Goal: Transaction & Acquisition: Purchase product/service

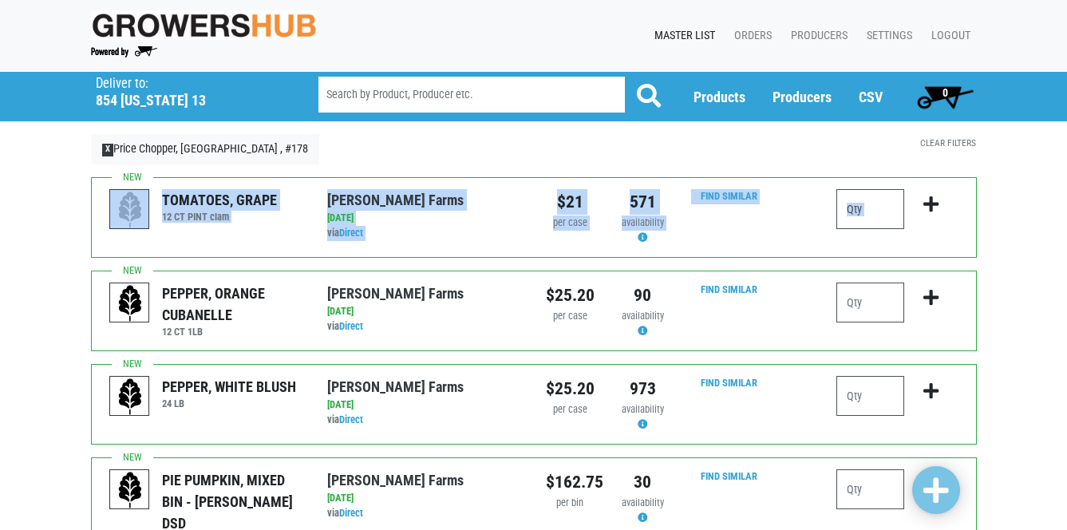
drag, startPoint x: 1066, startPoint y: 131, endPoint x: 1062, endPoint y: 212, distance: 80.8
drag, startPoint x: 1062, startPoint y: 212, endPoint x: 1023, endPoint y: 208, distance: 38.5
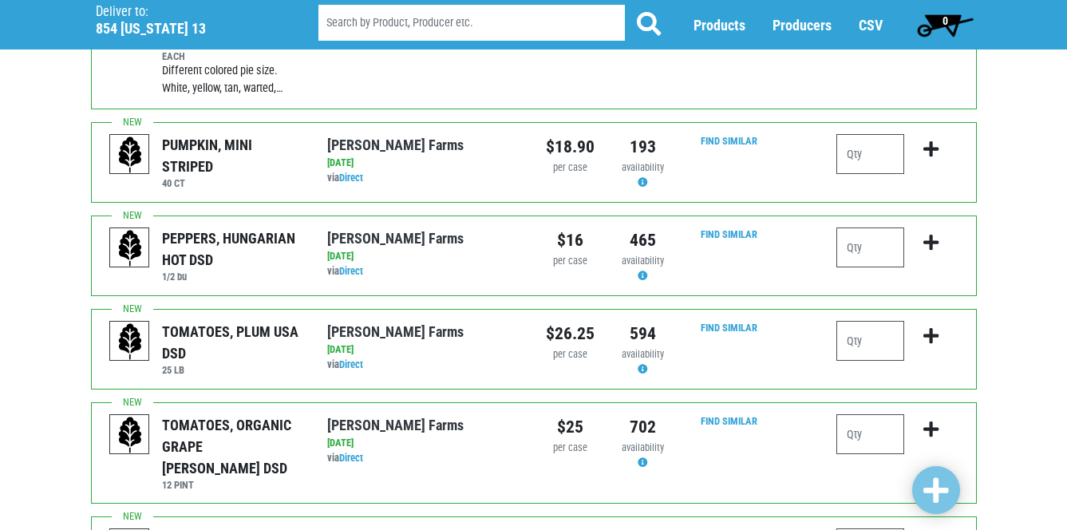
scroll to position [512, 0]
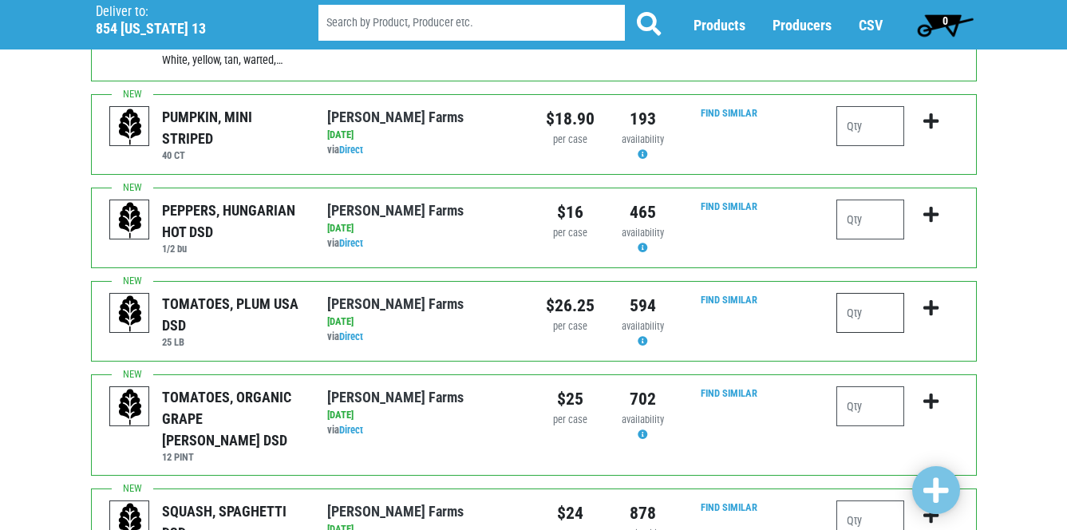
click at [860, 299] on input "number" at bounding box center [871, 313] width 68 height 40
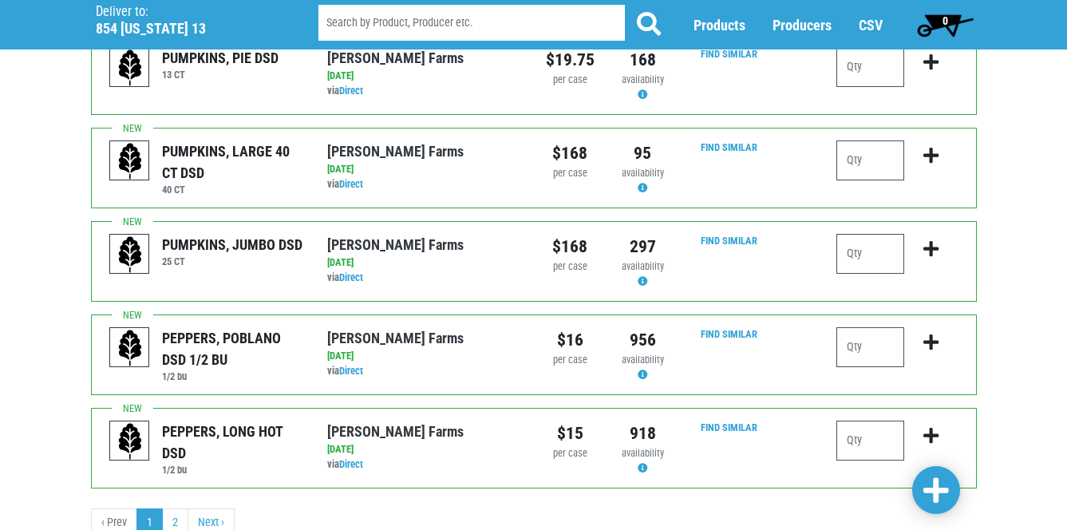
scroll to position [1636, 0]
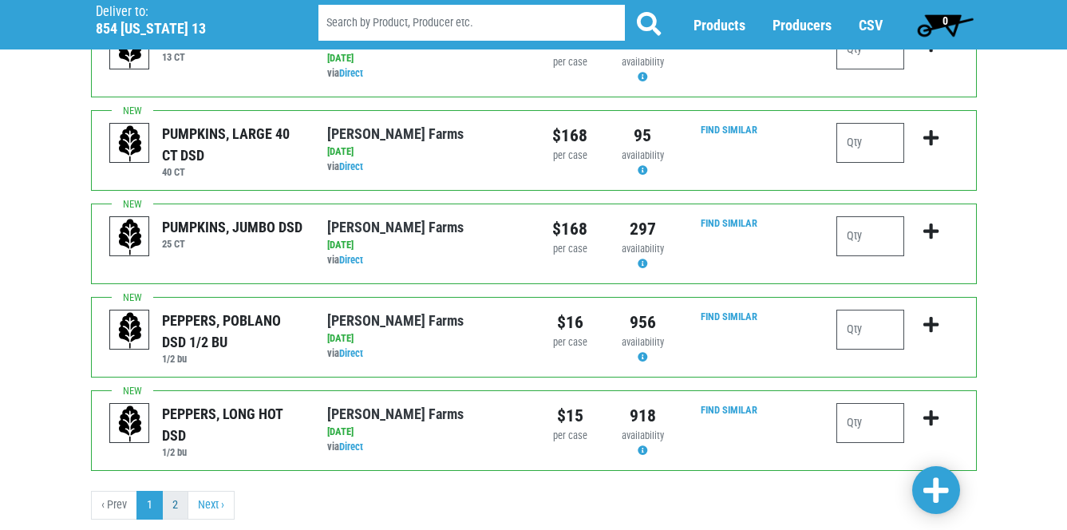
type input "1"
click at [178, 491] on link "2" at bounding box center [175, 505] width 26 height 29
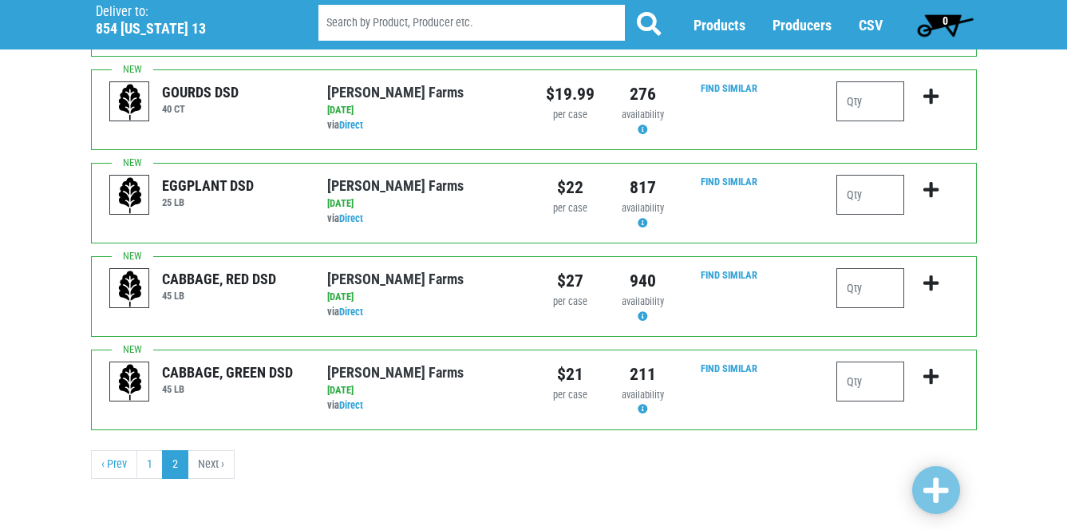
scroll to position [390, 0]
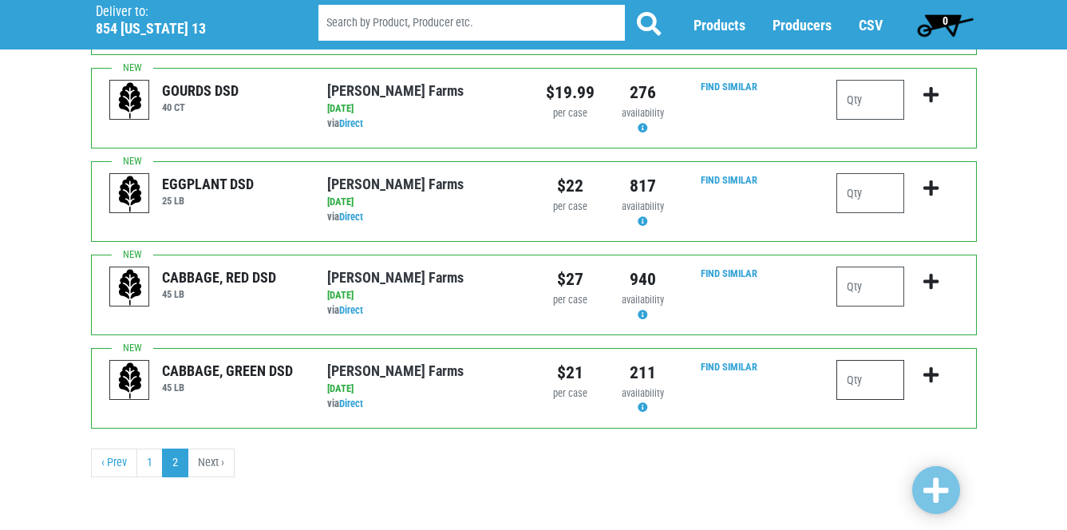
click at [864, 380] on input "number" at bounding box center [871, 380] width 68 height 40
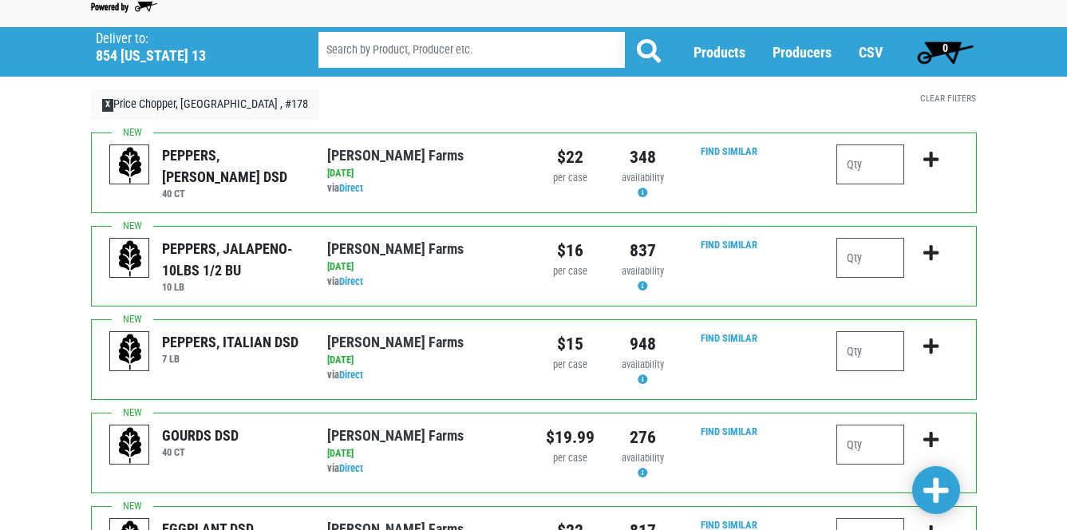
scroll to position [43, 0]
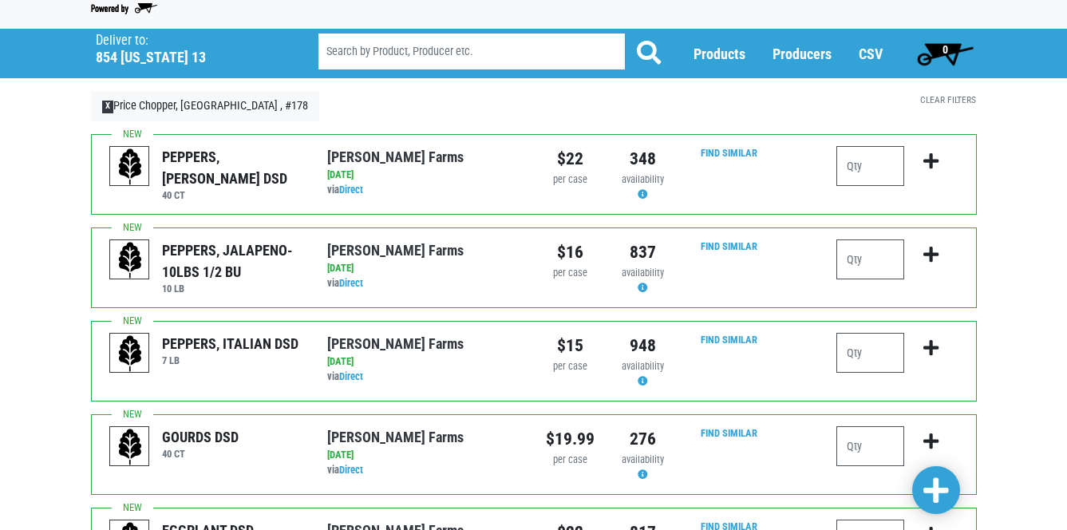
type input "3"
click at [852, 263] on input "number" at bounding box center [871, 259] width 68 height 40
type input "1"
click at [852, 163] on input "number" at bounding box center [871, 166] width 68 height 40
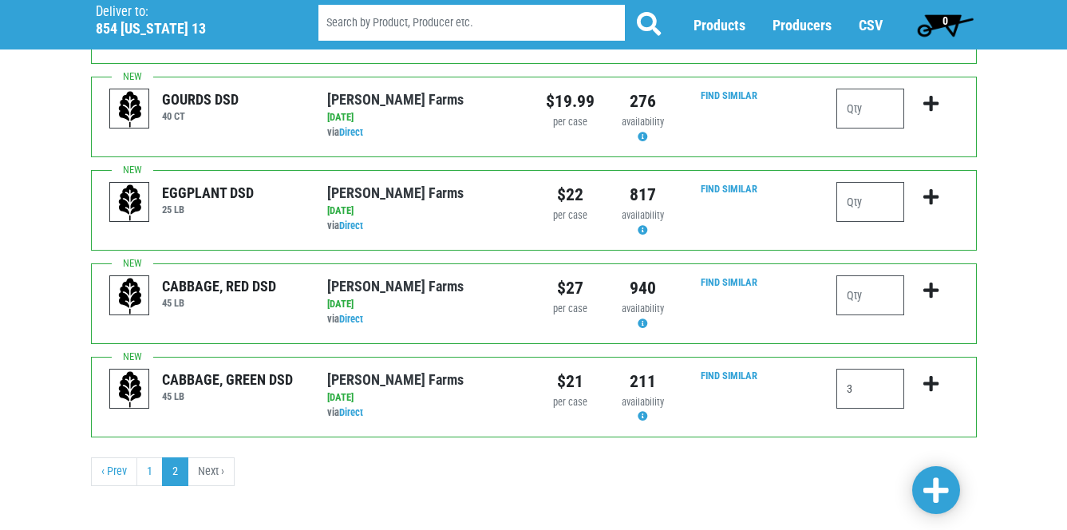
scroll to position [390, 0]
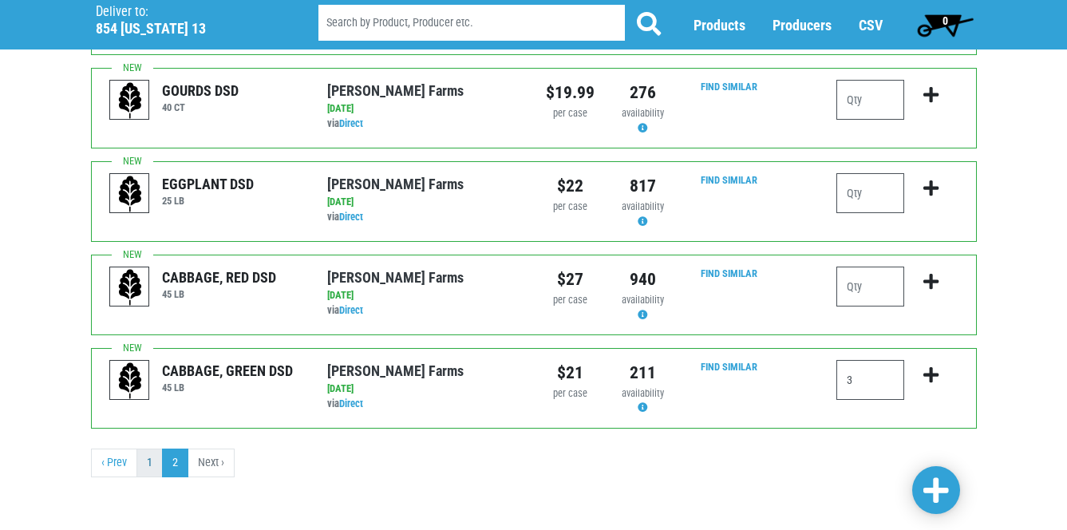
type input "1"
click at [145, 468] on link "1" at bounding box center [149, 463] width 26 height 29
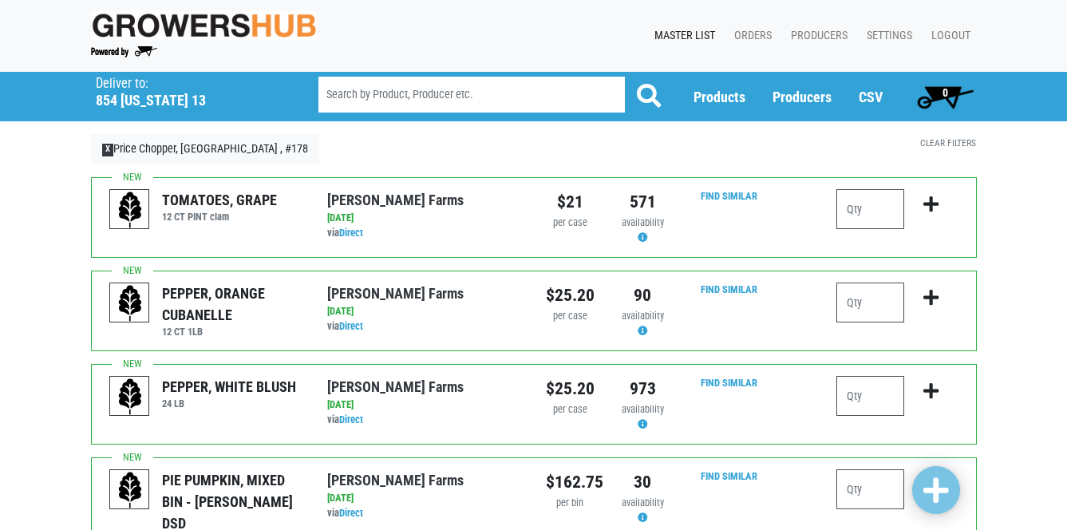
click at [146, 468] on div "PIE PUMPKIN, MIXED BIN - [PERSON_NAME] DSD EACH Different colored pie size. Whi…" at bounding box center [534, 525] width 886 height 136
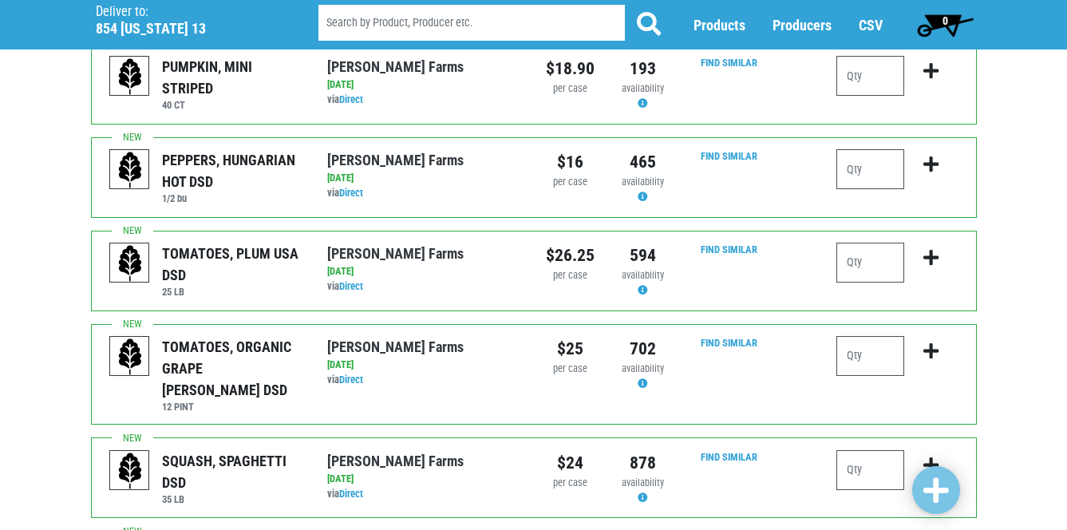
scroll to position [601, 0]
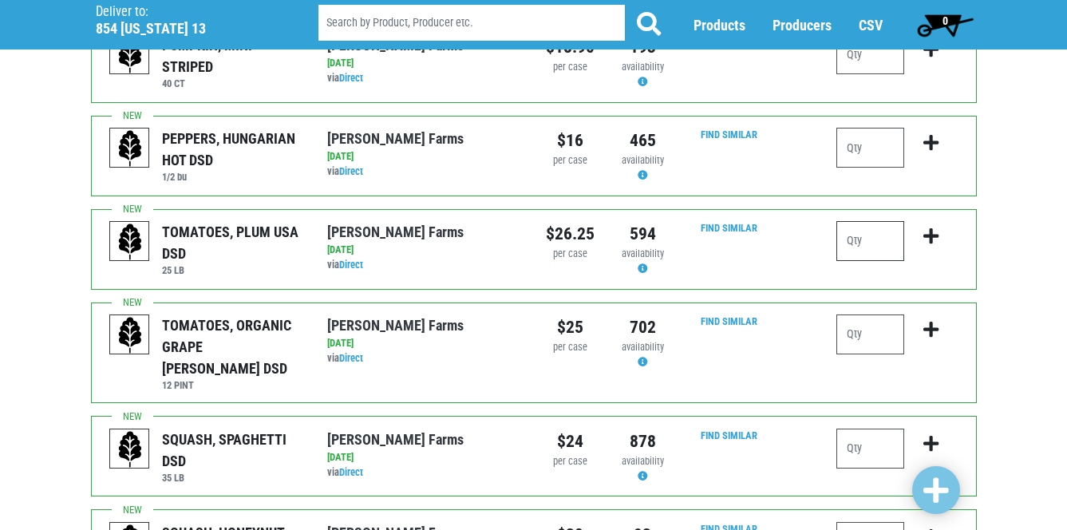
click at [852, 221] on input "number" at bounding box center [871, 241] width 68 height 40
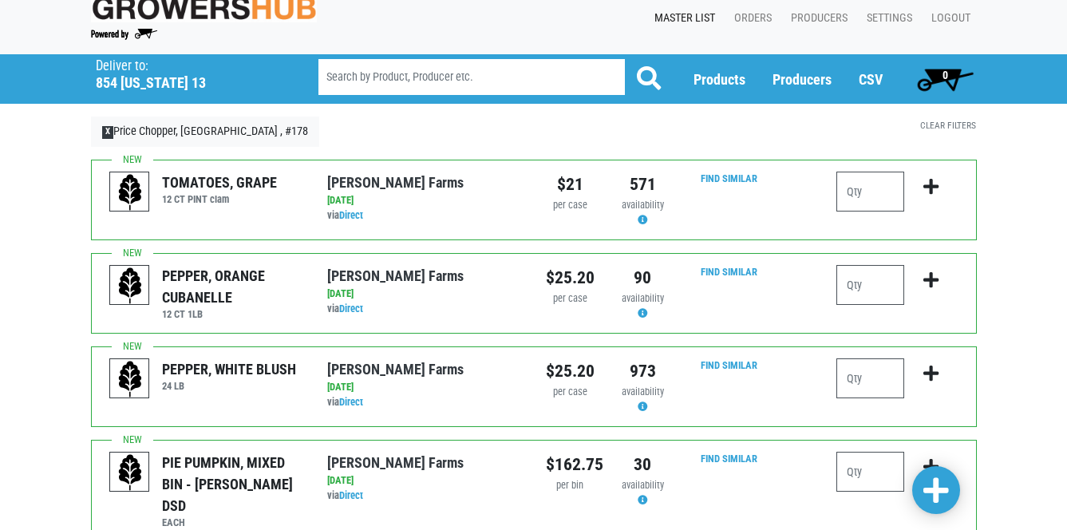
scroll to position [0, 0]
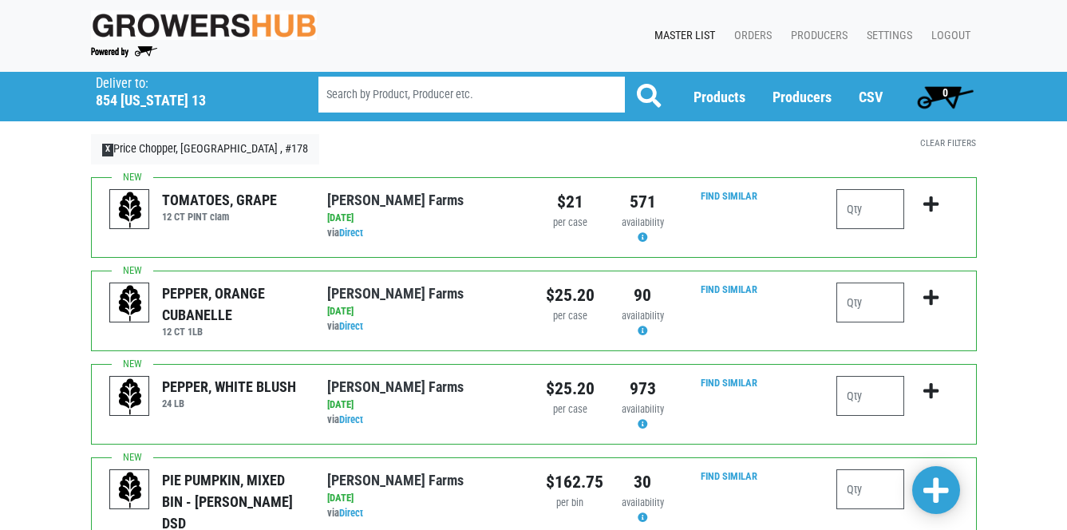
type input "1"
click at [936, 489] on span at bounding box center [937, 491] width 26 height 29
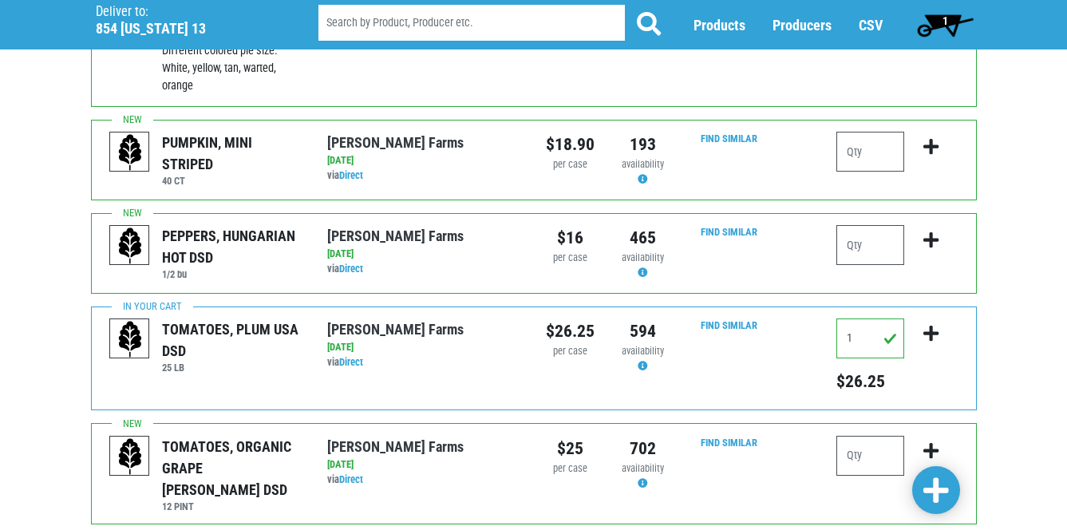
scroll to position [507, 0]
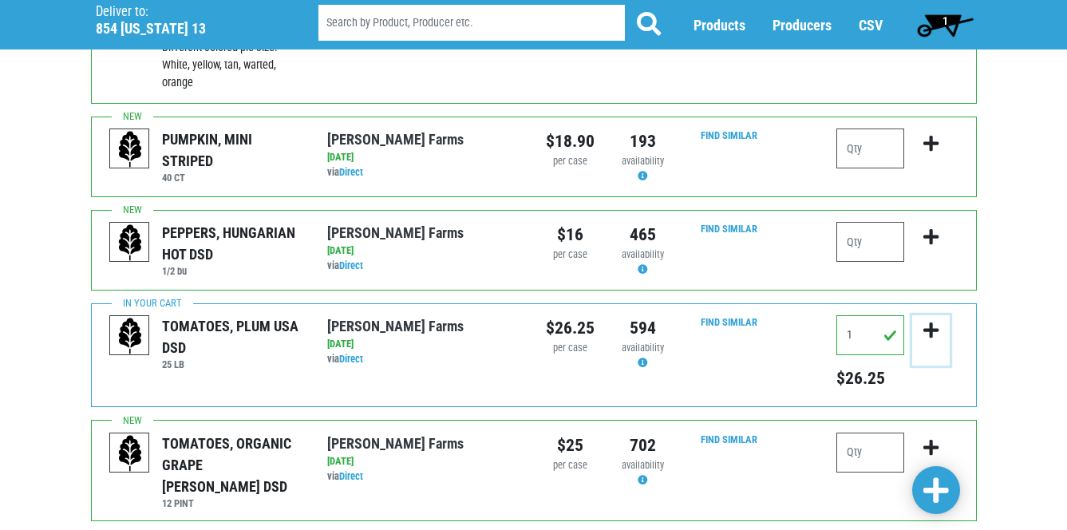
click at [934, 322] on icon "submit" at bounding box center [931, 331] width 15 height 18
click at [939, 486] on span at bounding box center [937, 491] width 26 height 29
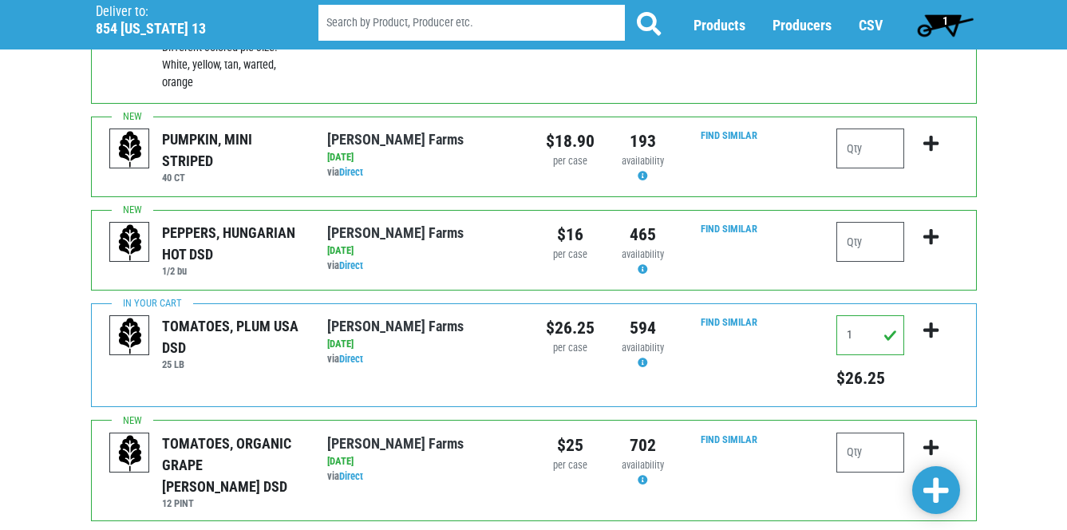
click at [939, 486] on span at bounding box center [937, 491] width 26 height 29
click at [944, 19] on span "1" at bounding box center [946, 20] width 6 height 13
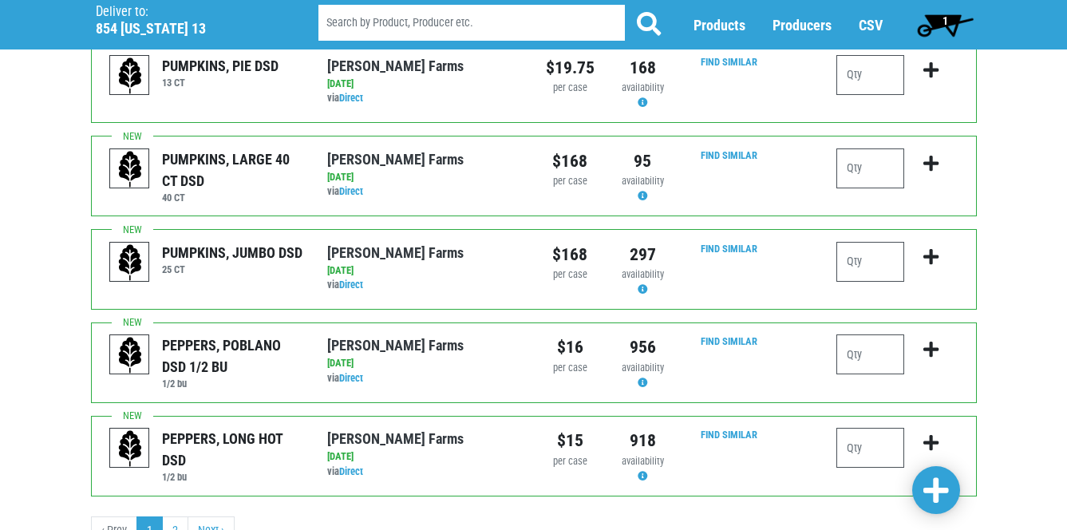
scroll to position [1660, 0]
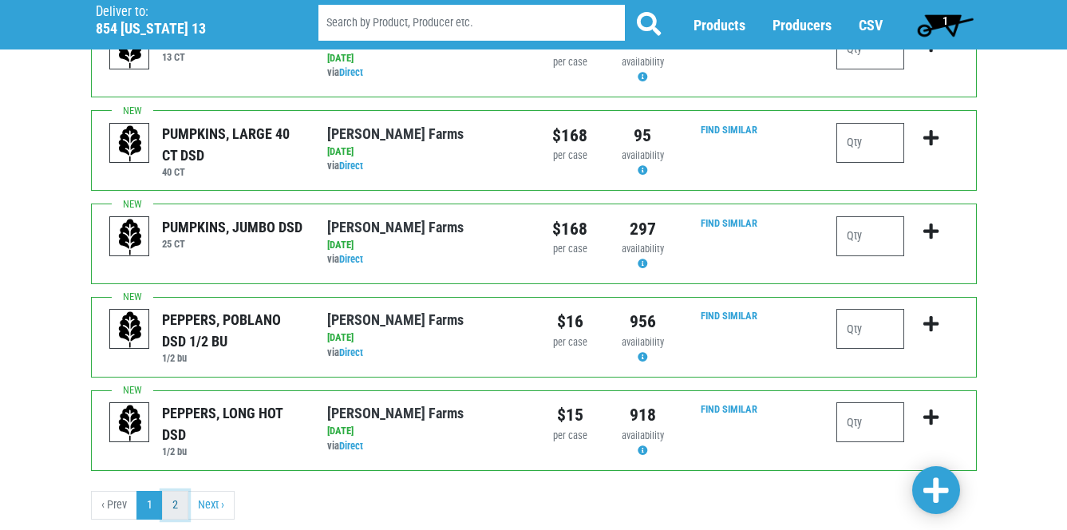
click at [170, 491] on link "2" at bounding box center [175, 505] width 26 height 29
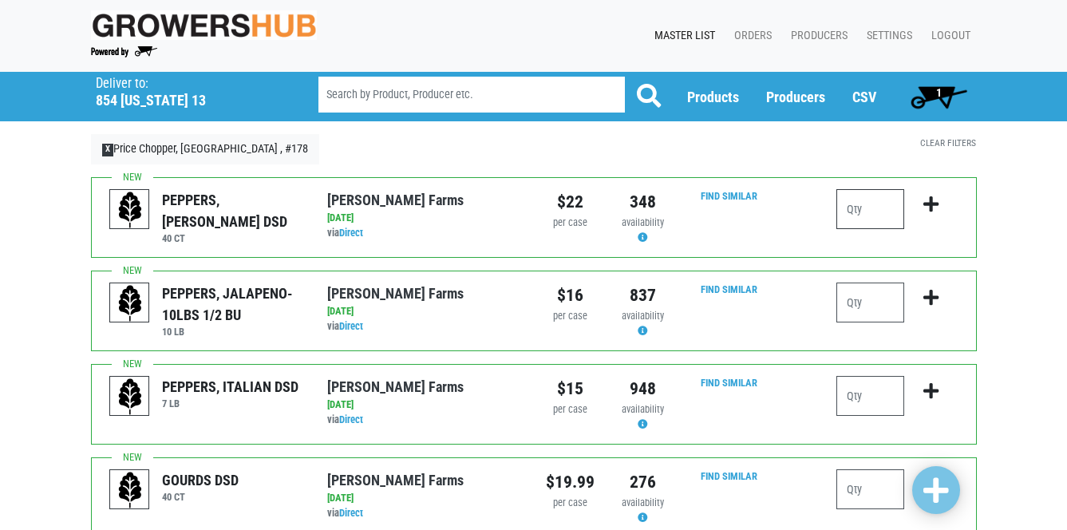
click at [861, 210] on input "number" at bounding box center [871, 209] width 68 height 40
type input "1"
click at [853, 306] on input "number" at bounding box center [871, 303] width 68 height 40
type input "1"
click at [936, 495] on span at bounding box center [937, 491] width 26 height 29
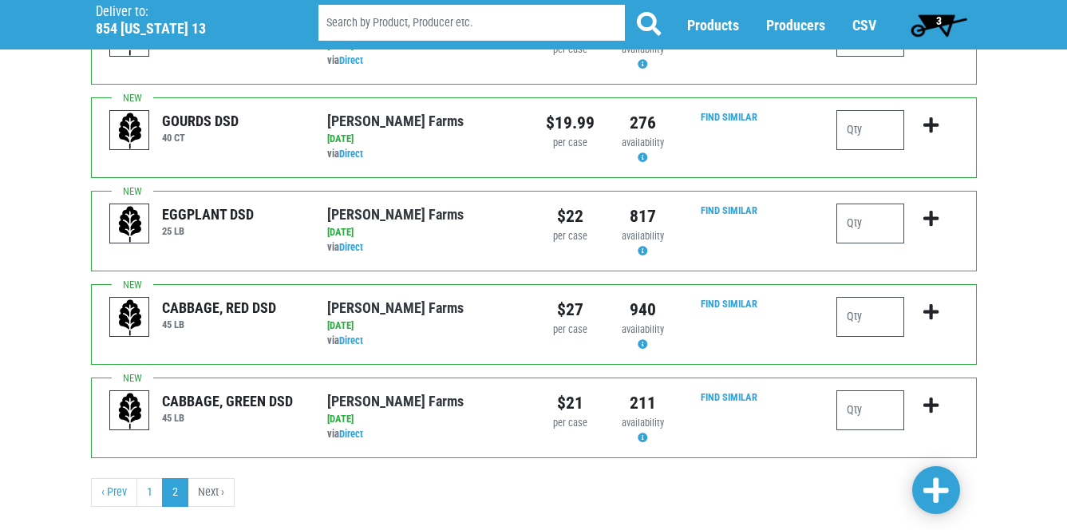
scroll to position [437, 0]
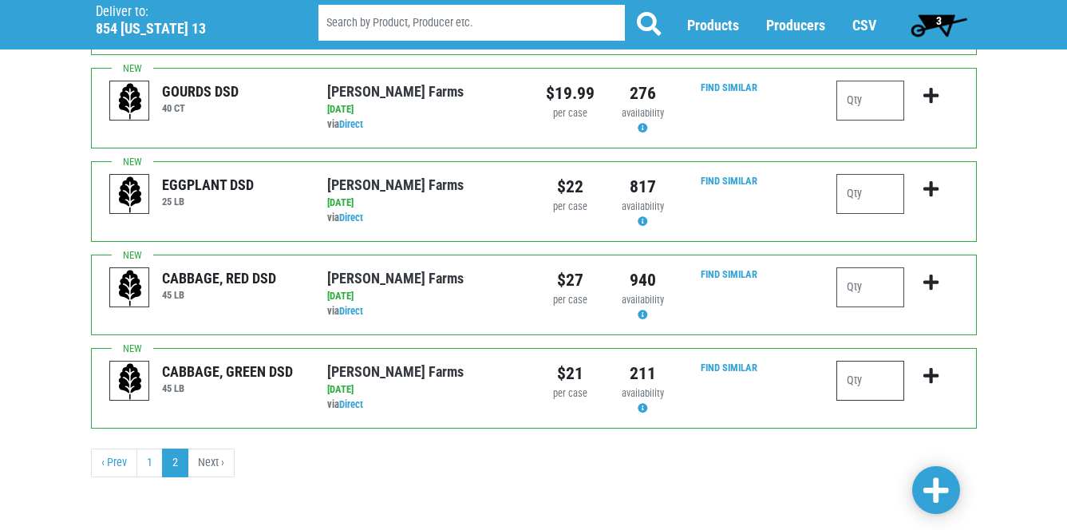
click at [856, 382] on input "number" at bounding box center [871, 381] width 68 height 40
drag, startPoint x: 856, startPoint y: 382, endPoint x: 841, endPoint y: 386, distance: 14.7
click at [841, 386] on input "3" at bounding box center [871, 381] width 68 height 40
click at [887, 386] on input "3" at bounding box center [871, 381] width 68 height 40
type input "3"
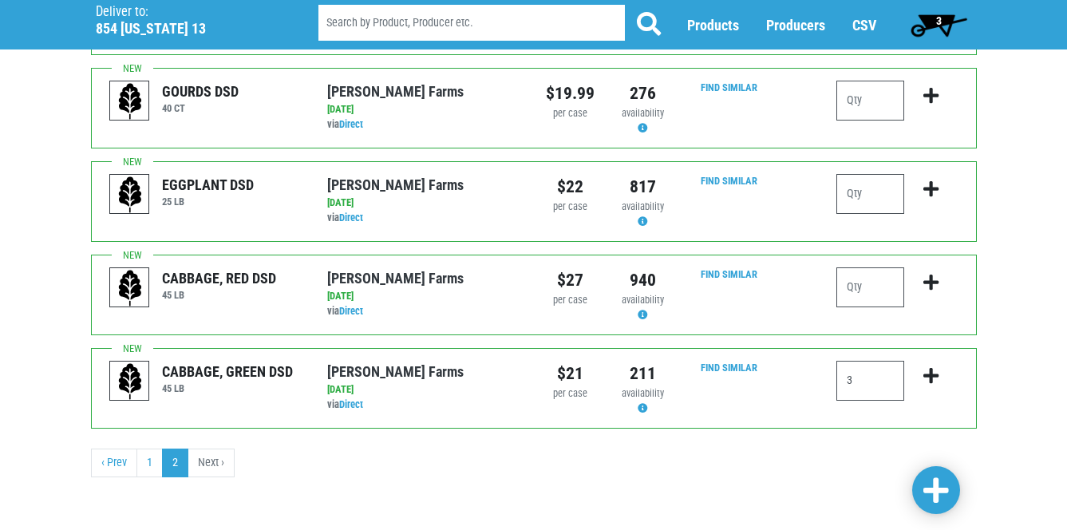
click at [935, 488] on span at bounding box center [937, 491] width 26 height 29
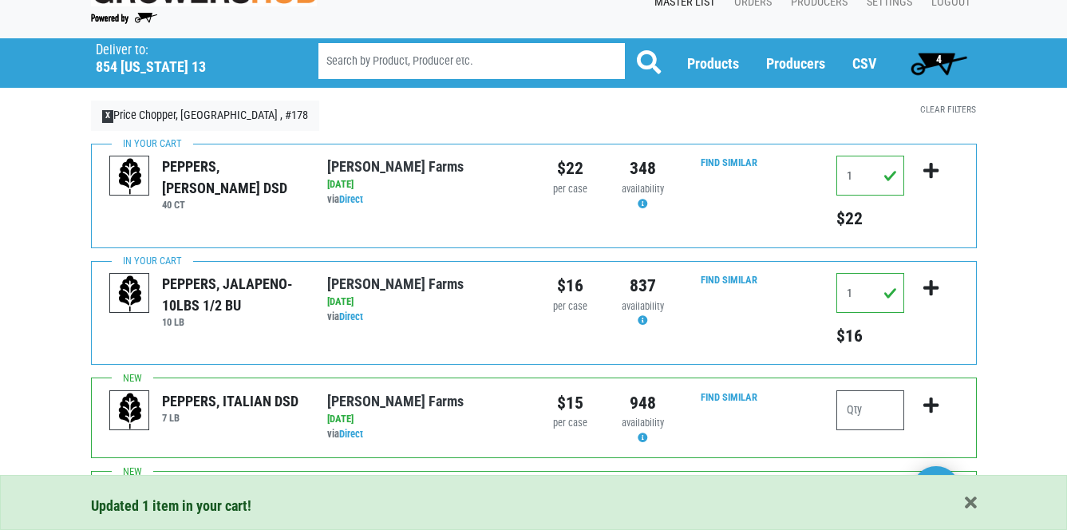
scroll to position [0, 0]
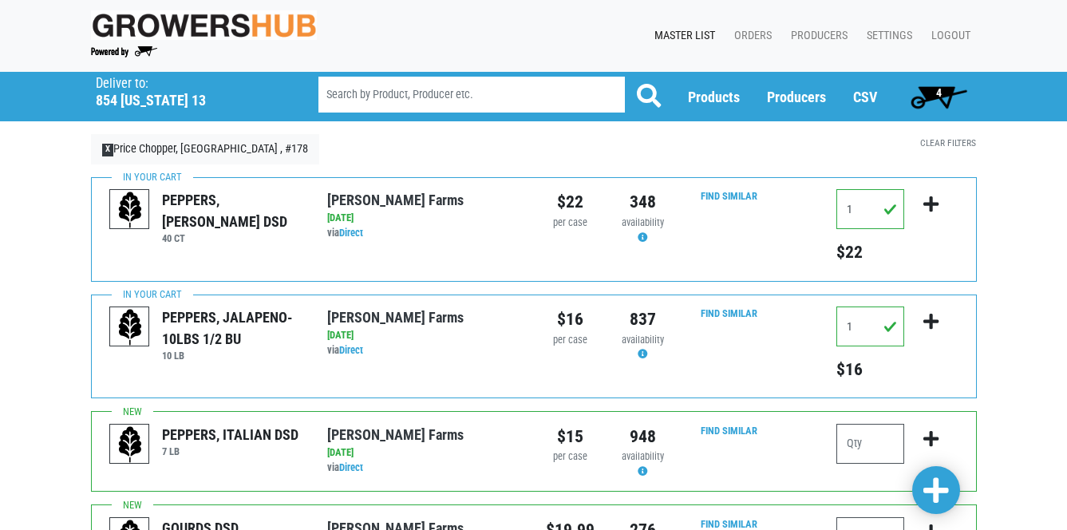
click at [938, 88] on span "4" at bounding box center [939, 92] width 6 height 13
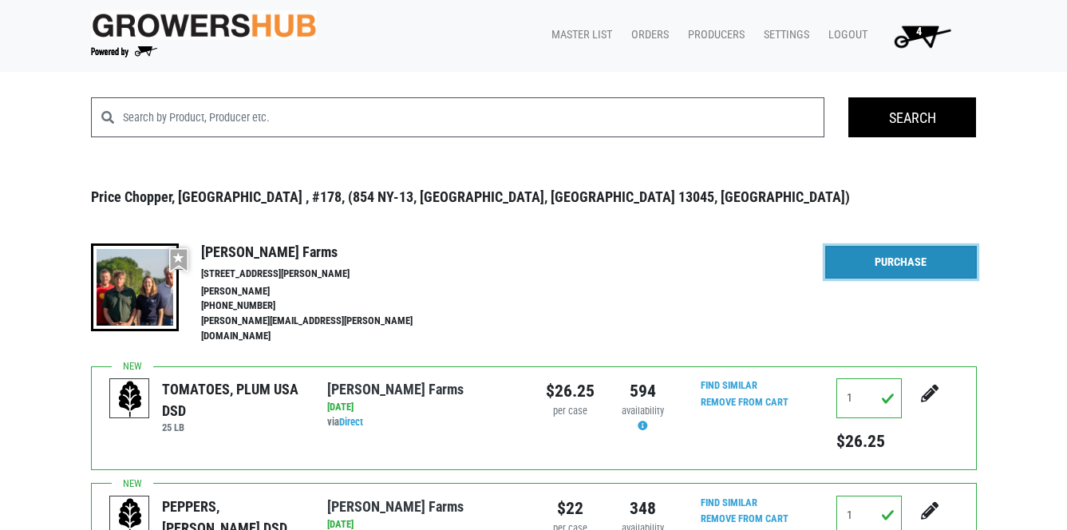
click at [882, 257] on link "Purchase" at bounding box center [901, 263] width 152 height 34
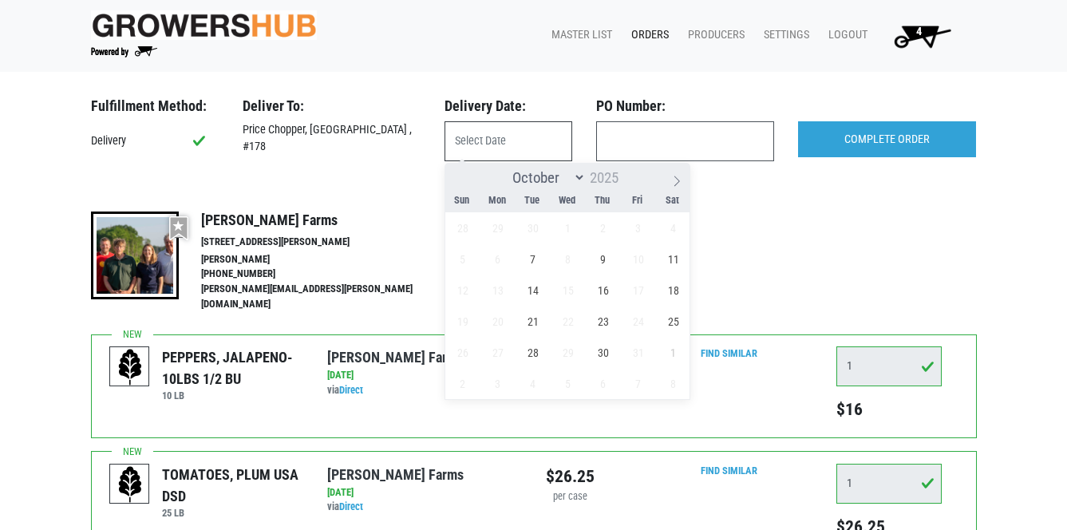
click at [568, 138] on input "text" at bounding box center [509, 141] width 128 height 40
click at [531, 260] on span "7" at bounding box center [532, 258] width 31 height 31
type input "[DATE]"
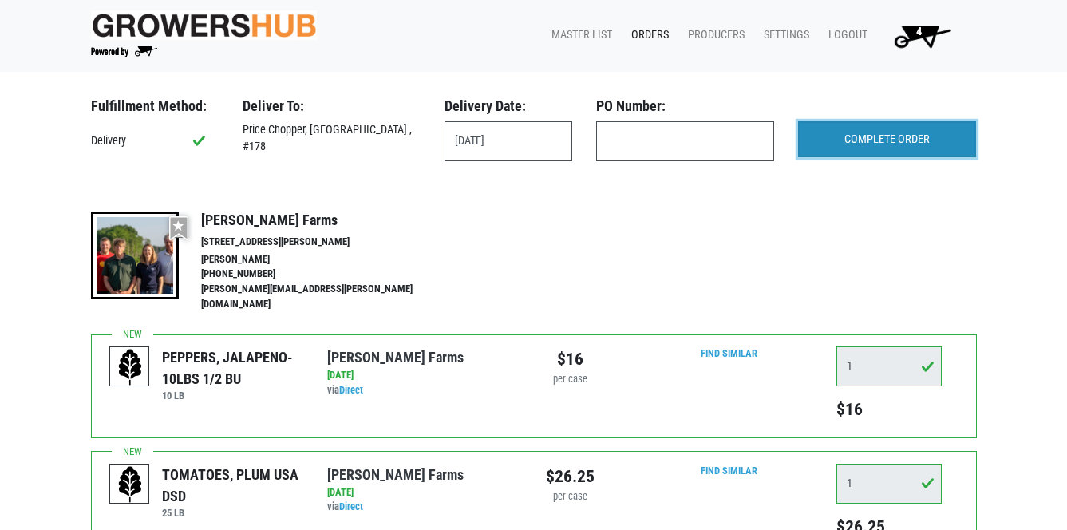
click at [863, 136] on input "COMPLETE ORDER" at bounding box center [887, 139] width 178 height 37
